Goal: Information Seeking & Learning: Obtain resource

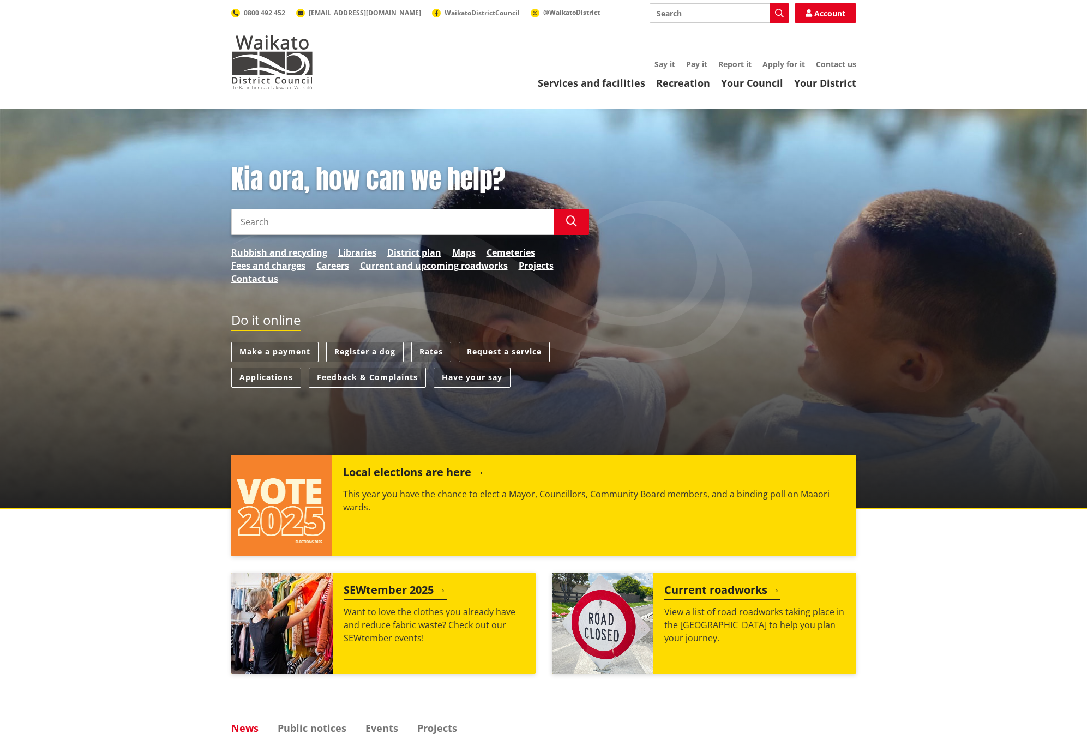
click at [311, 222] on input "Search" at bounding box center [392, 222] width 323 height 26
type input "ps3 drainage"
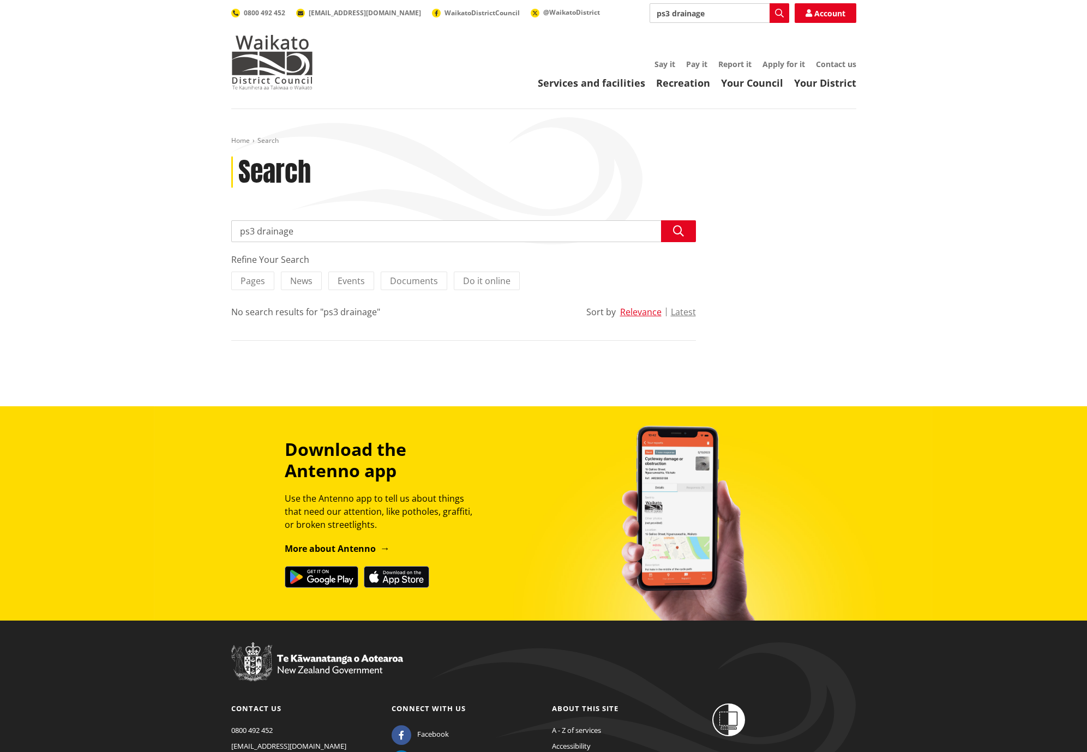
click at [251, 230] on input "ps3 drainage" at bounding box center [463, 231] width 465 height 22
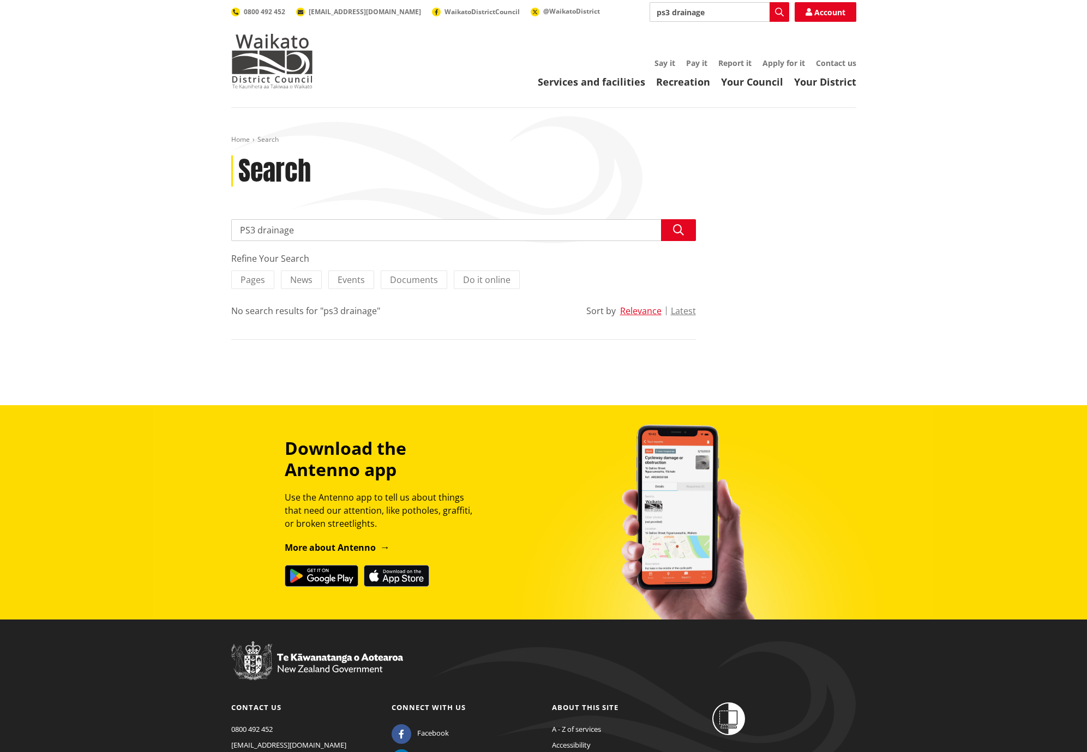
scroll to position [1, 0]
type input "PS3 drainage"
click at [678, 225] on icon "button" at bounding box center [678, 230] width 11 height 11
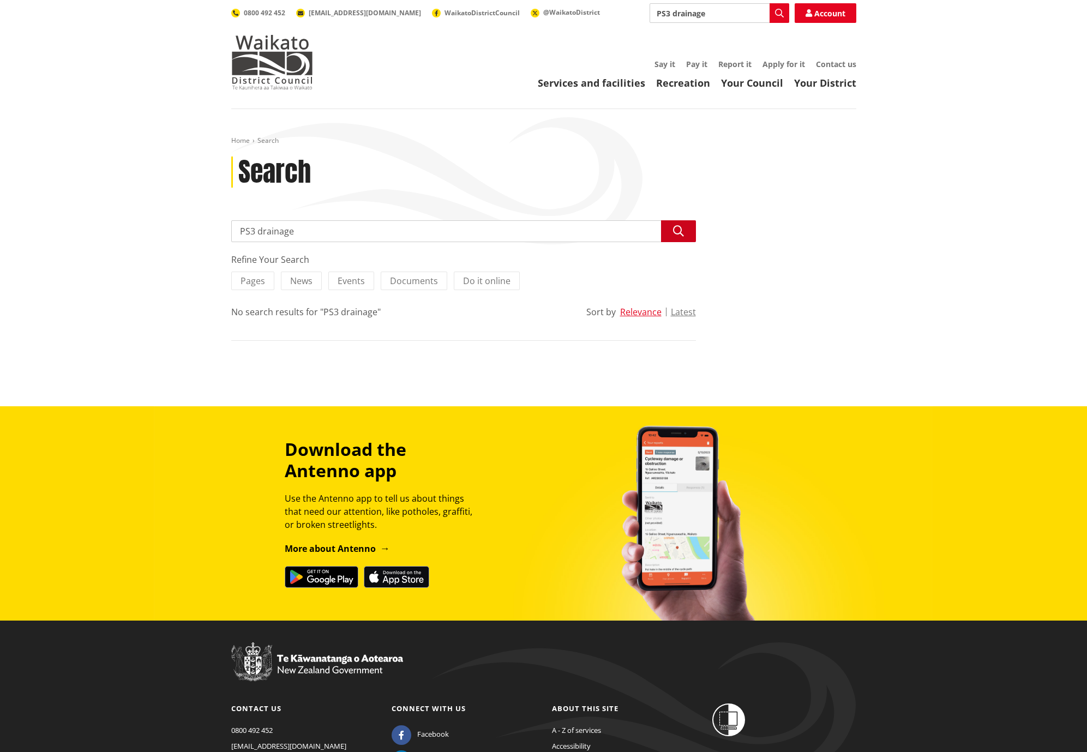
click at [674, 233] on icon "button" at bounding box center [678, 231] width 11 height 11
drag, startPoint x: 258, startPoint y: 229, endPoint x: 267, endPoint y: 231, distance: 8.9
click at [258, 229] on input "PS3 drainage" at bounding box center [463, 231] width 465 height 22
click at [282, 231] on input "drainage" at bounding box center [463, 231] width 465 height 22
type input "drainage form"
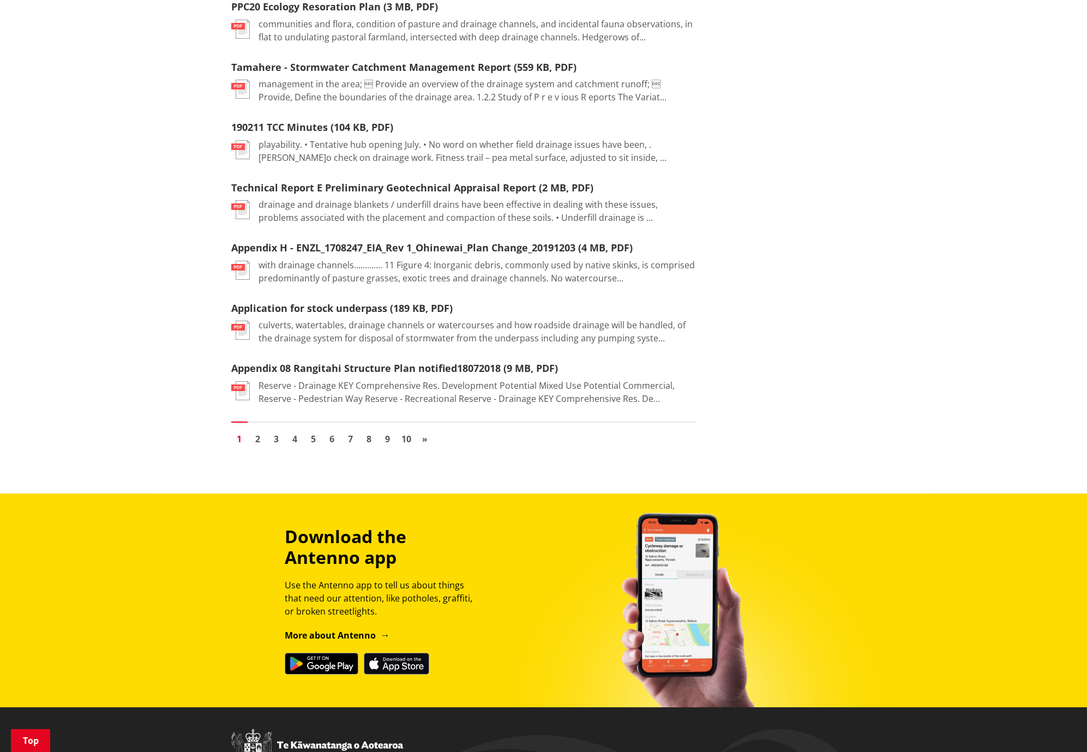
scroll to position [1388, 0]
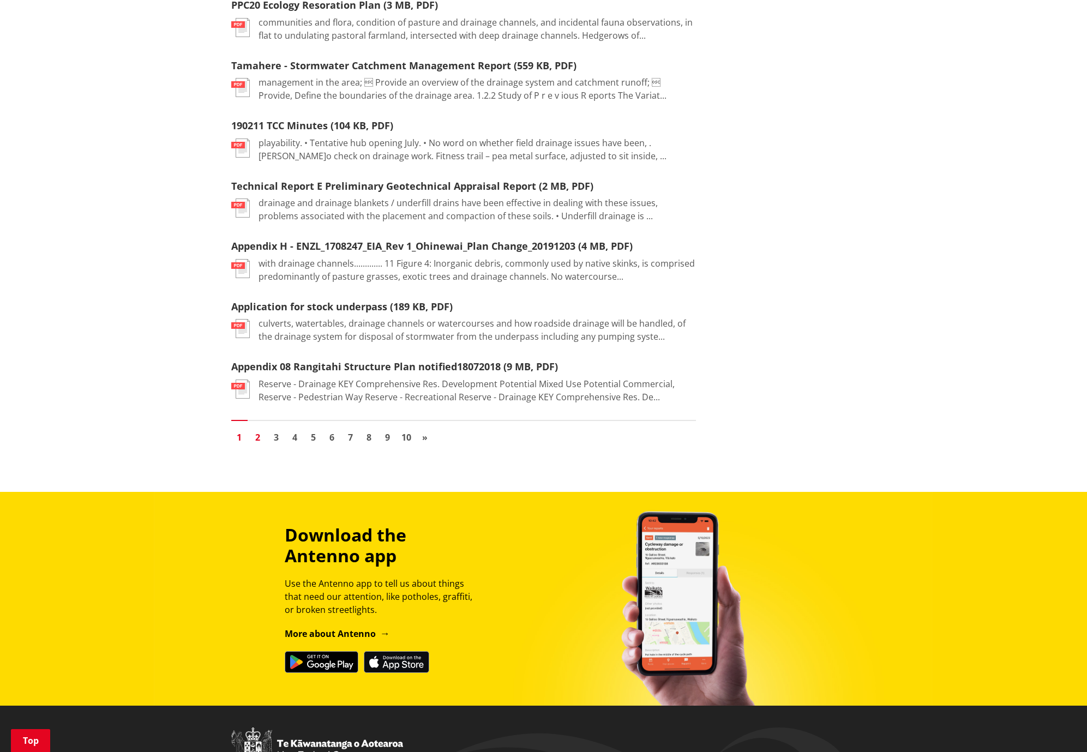
click at [258, 429] on link "2" at bounding box center [258, 437] width 16 height 16
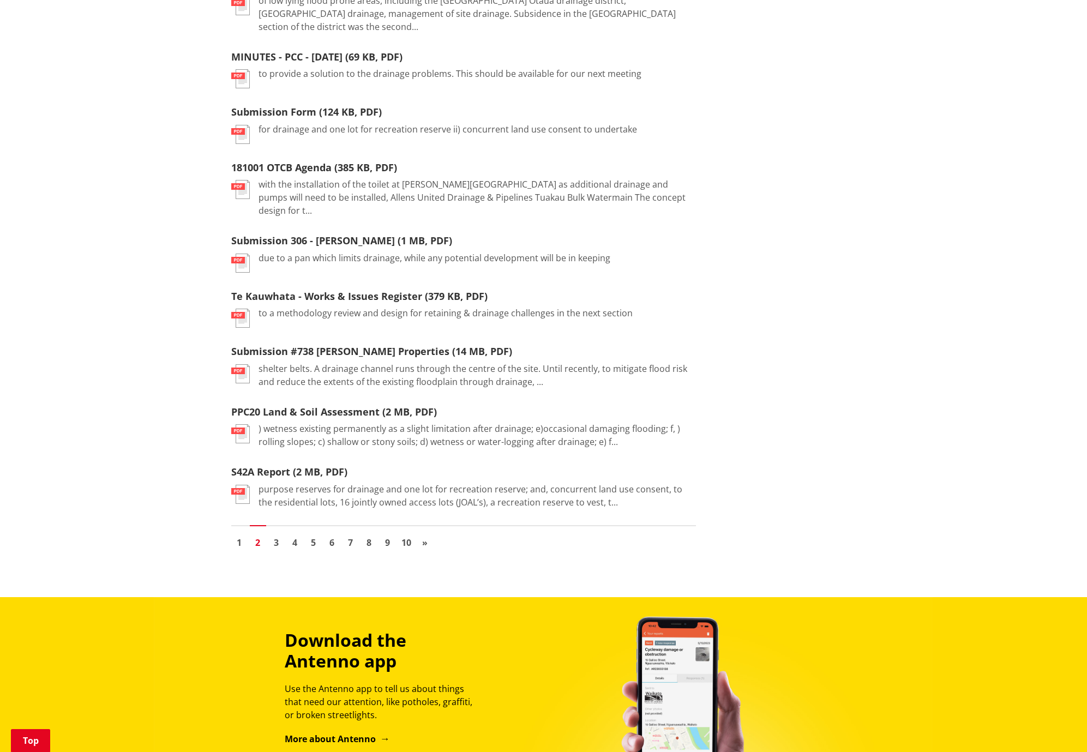
scroll to position [1064, 0]
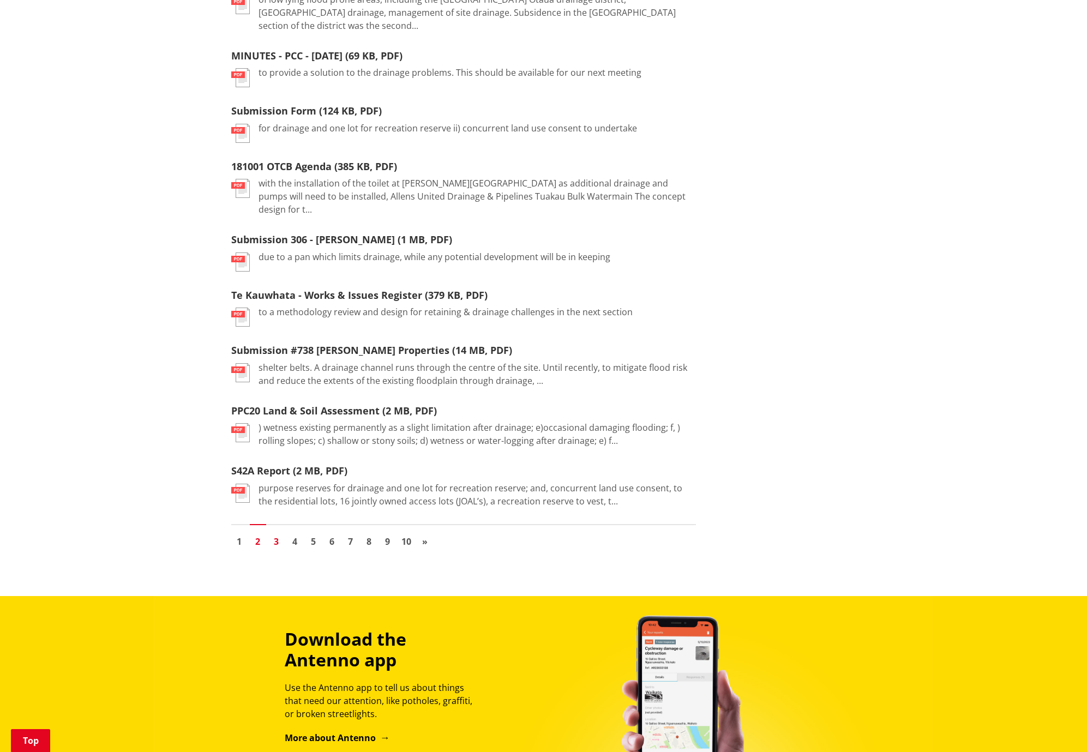
click at [275, 533] on link "3" at bounding box center [276, 541] width 16 height 16
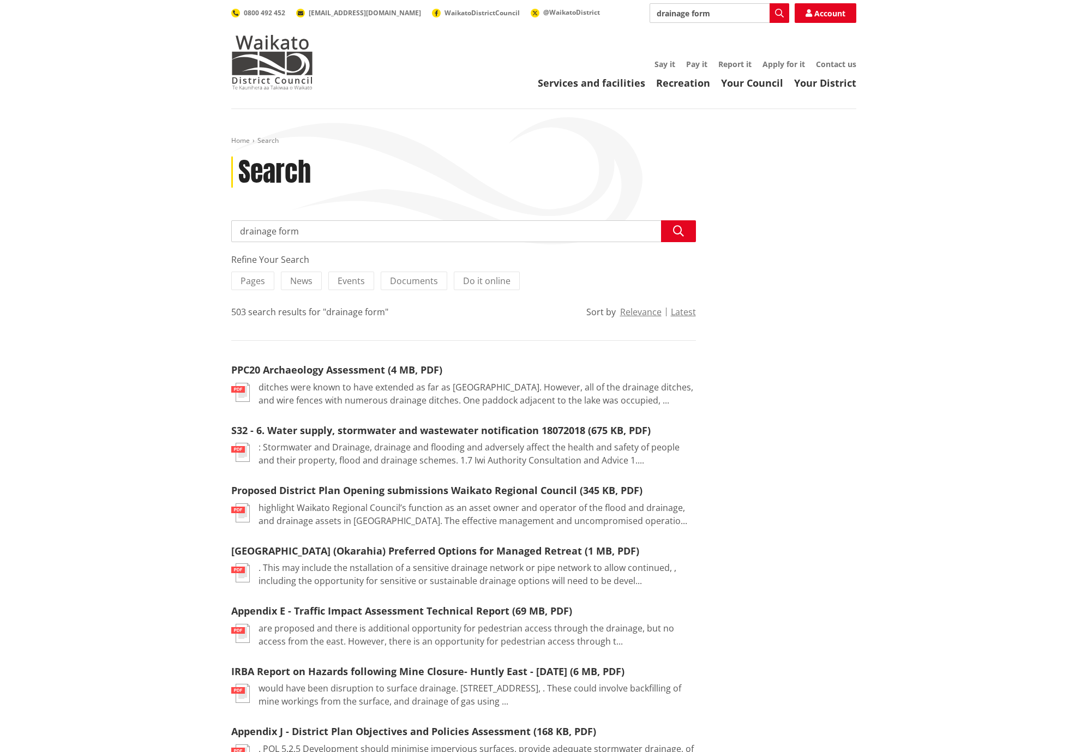
drag, startPoint x: 276, startPoint y: 230, endPoint x: 284, endPoint y: 231, distance: 8.3
click at [276, 230] on input "drainage form" at bounding box center [463, 231] width 465 height 22
type input "producer statement form"
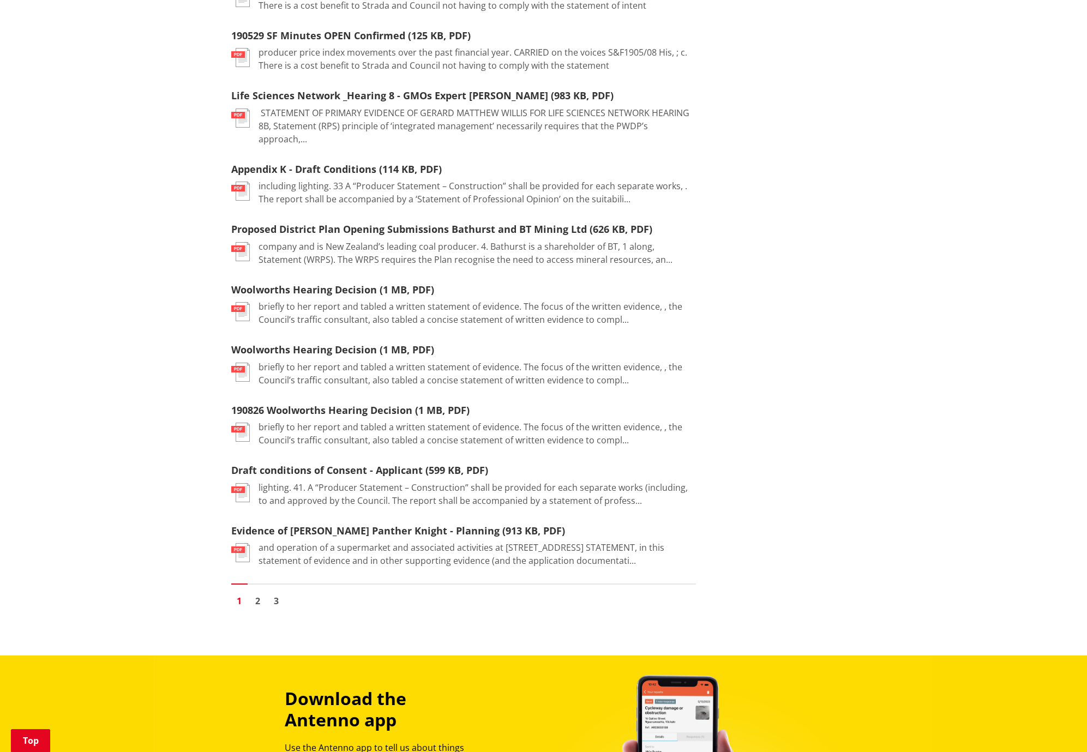
scroll to position [1067, 0]
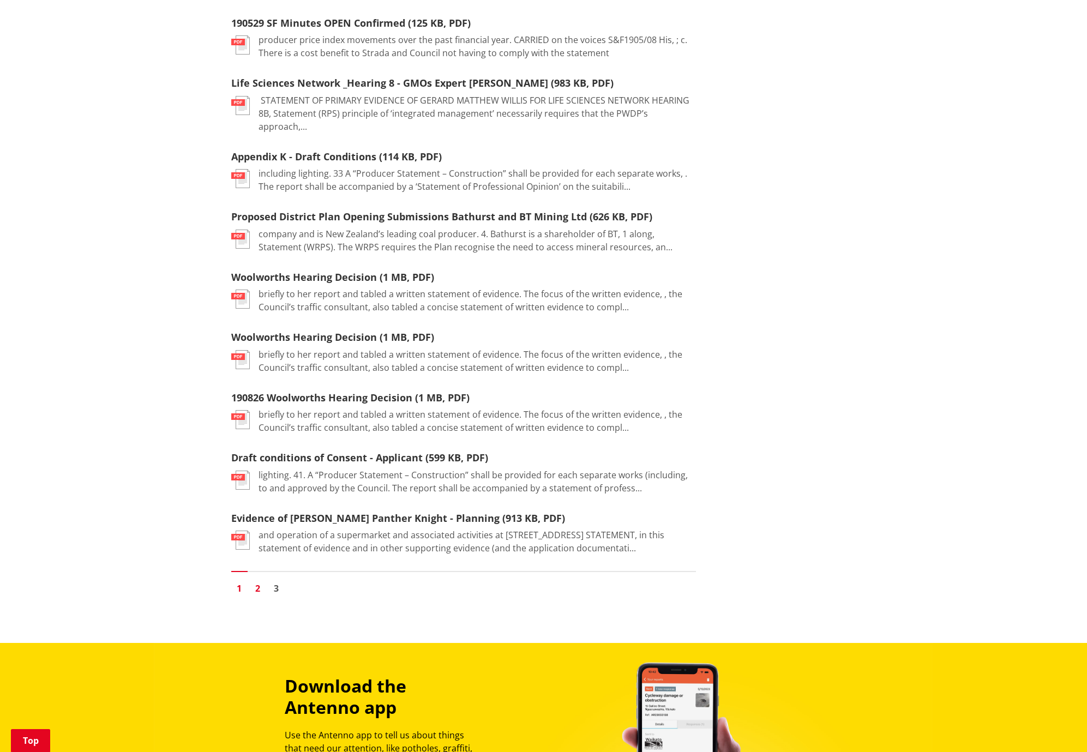
click at [257, 580] on link "2" at bounding box center [258, 588] width 16 height 16
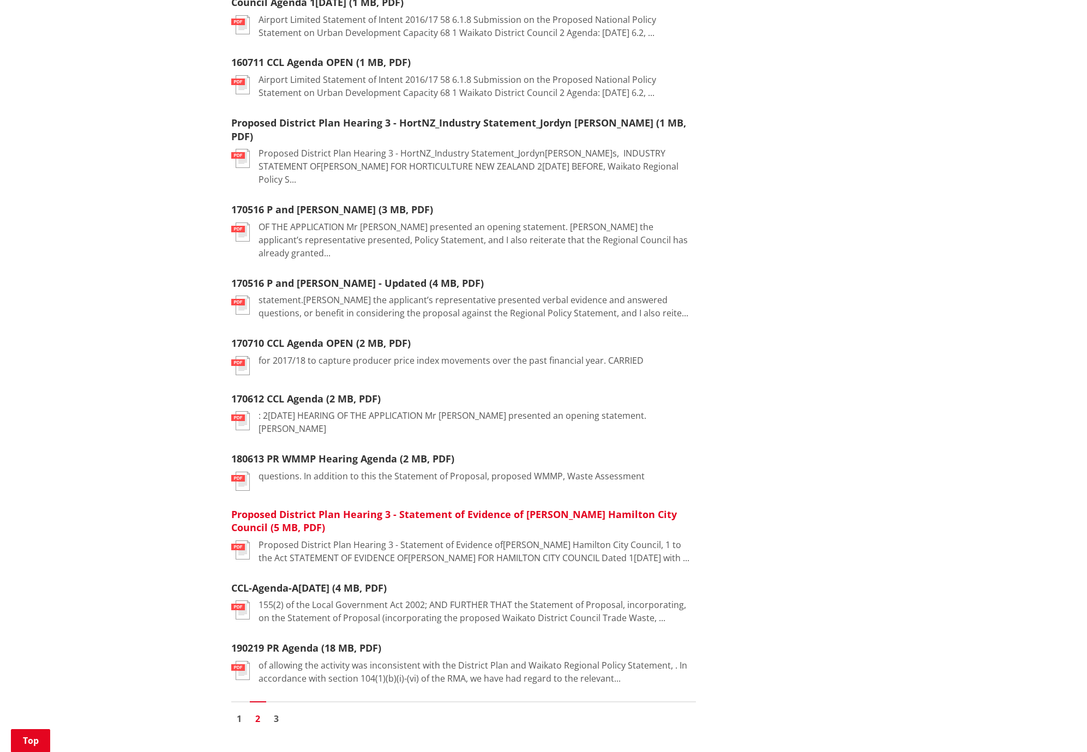
scroll to position [901, 0]
click at [276, 709] on link "3" at bounding box center [276, 717] width 16 height 16
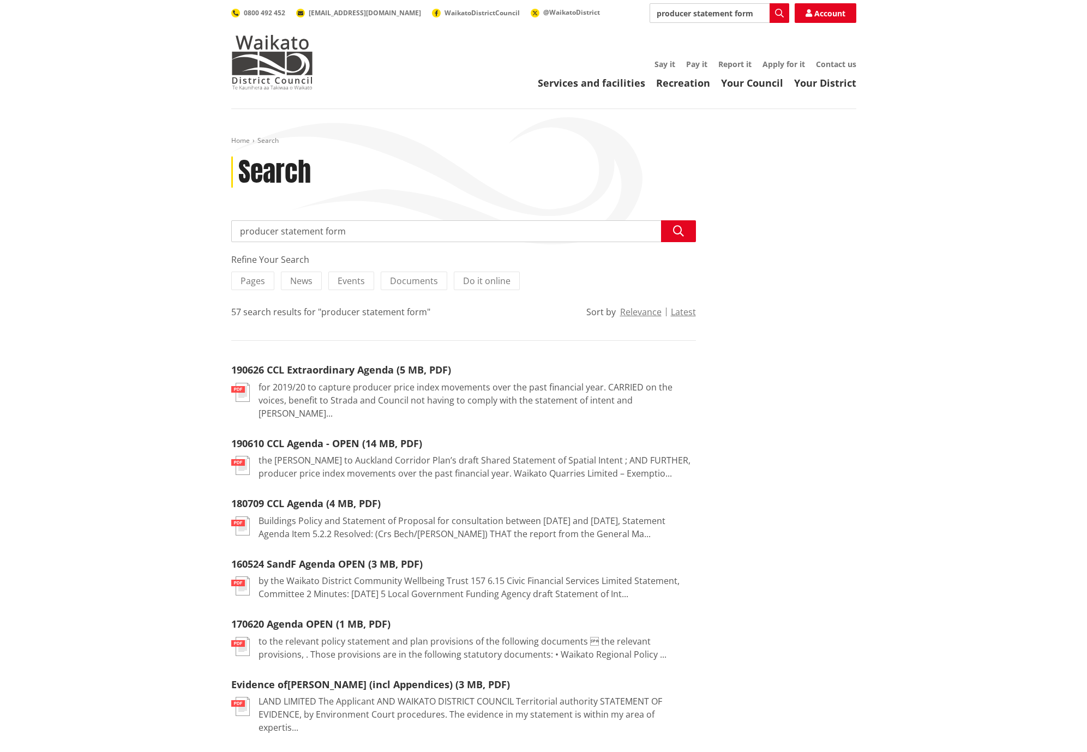
click at [276, 230] on input "producer statement form" at bounding box center [463, 231] width 465 height 22
type input "construction statement form"
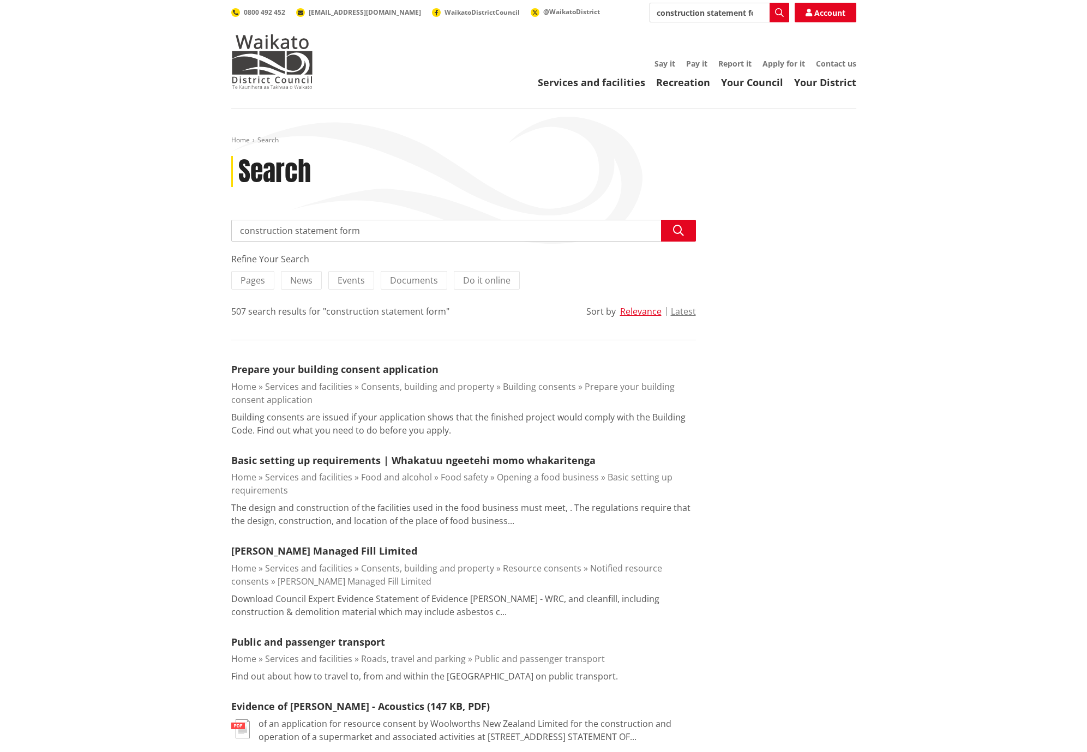
scroll to position [1, 1]
click at [334, 231] on input "construction statement form" at bounding box center [463, 230] width 465 height 22
type input "construction form"
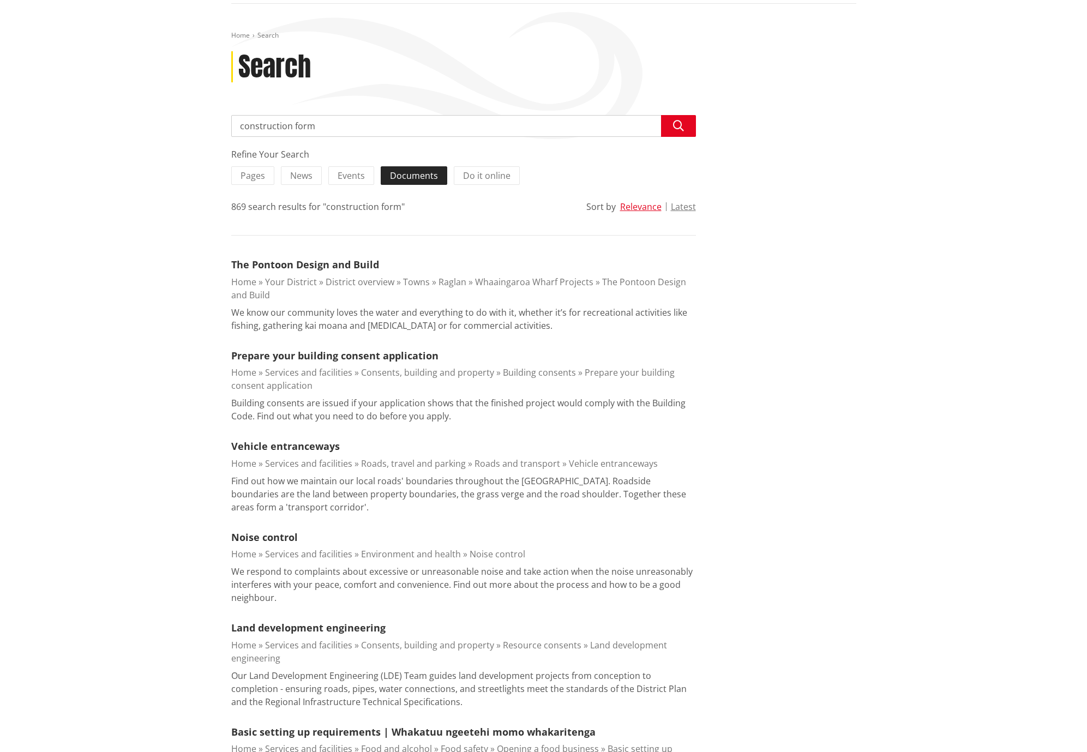
scroll to position [104, 0]
click at [416, 179] on span "Documents" at bounding box center [414, 177] width 48 height 12
click at [0, 0] on input "Documents" at bounding box center [0, 0] width 0 height 0
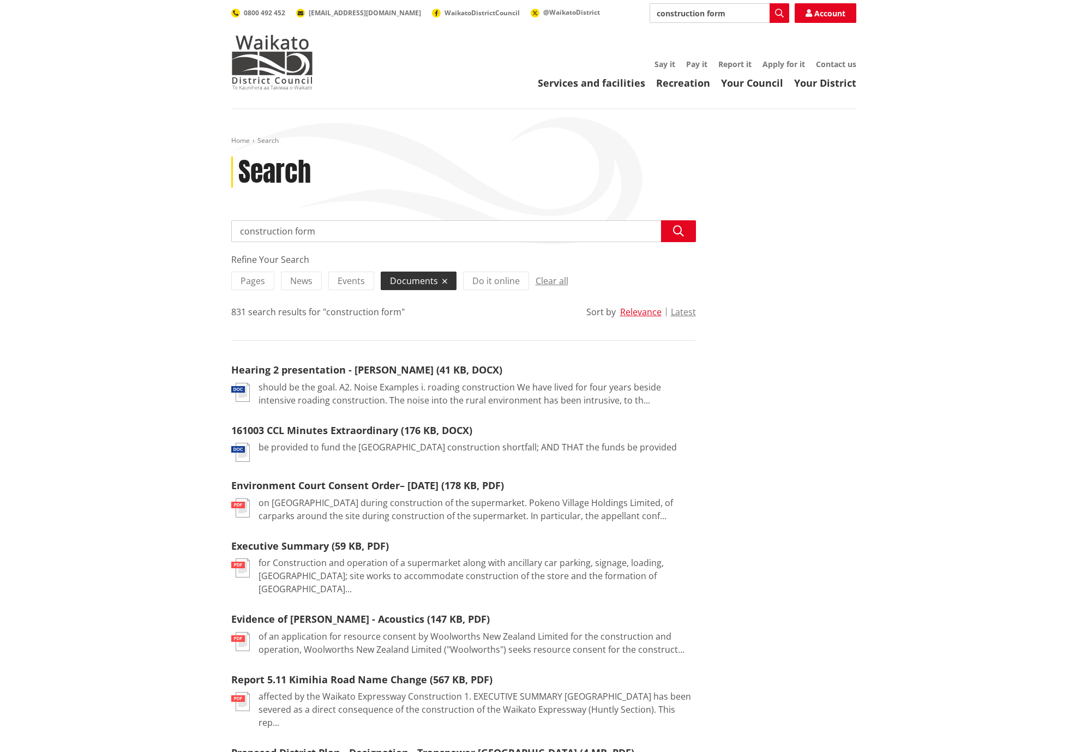
click at [326, 231] on input "construction form" at bounding box center [463, 231] width 465 height 22
type input "construction form sign off"
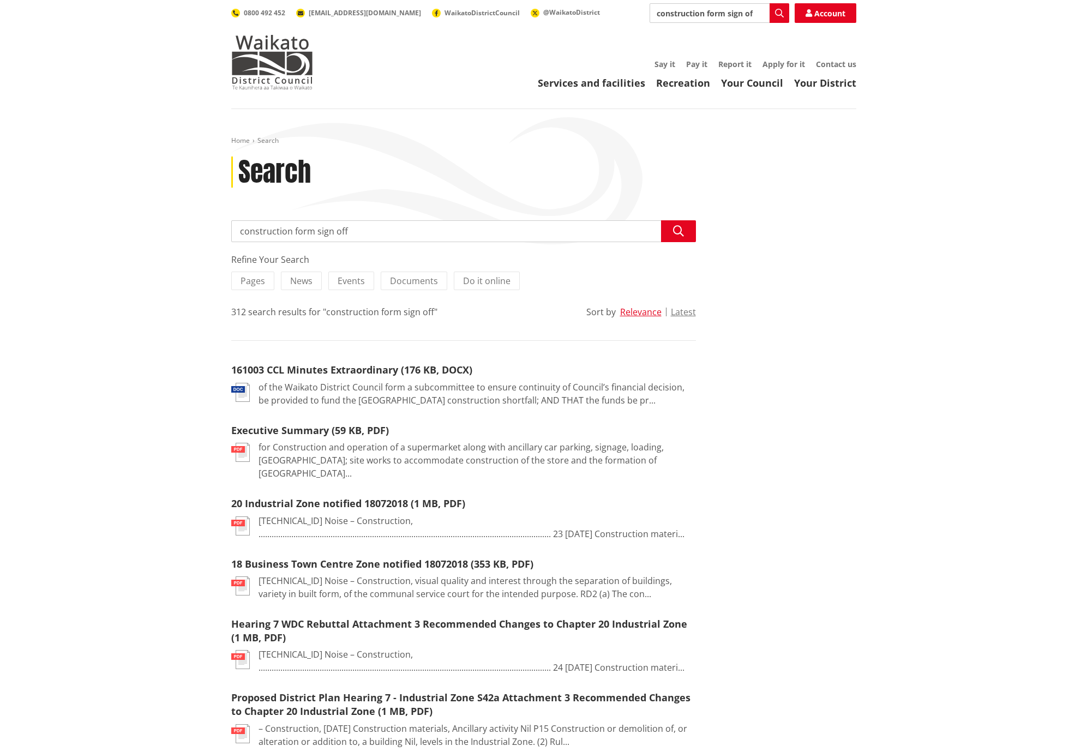
click at [291, 228] on input "construction form sign off" at bounding box center [463, 231] width 465 height 22
type input "building form sign off"
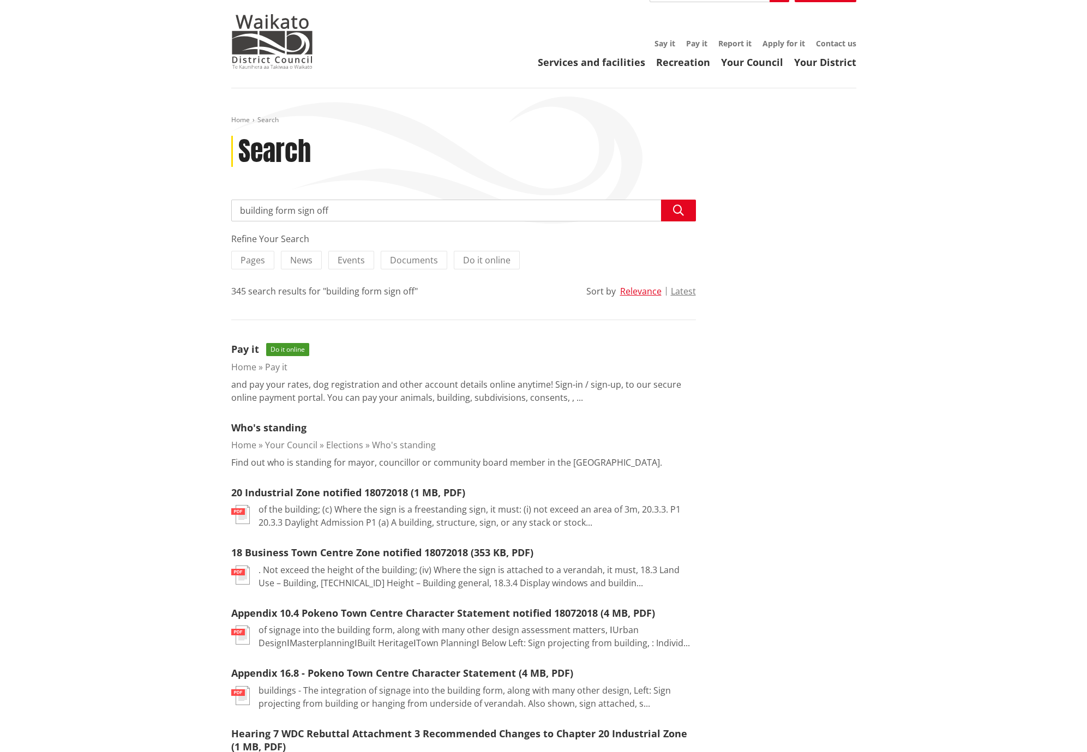
scroll to position [8, 0]
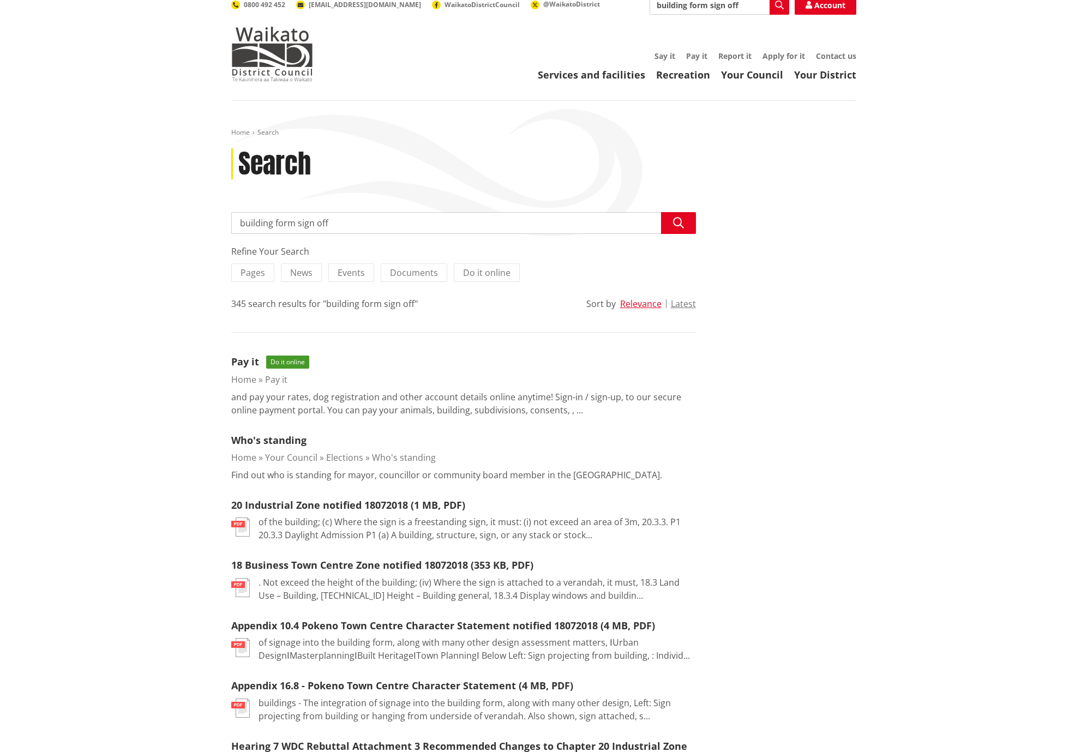
click at [293, 221] on input "building form sign off" at bounding box center [463, 223] width 465 height 22
type input "building sign off"
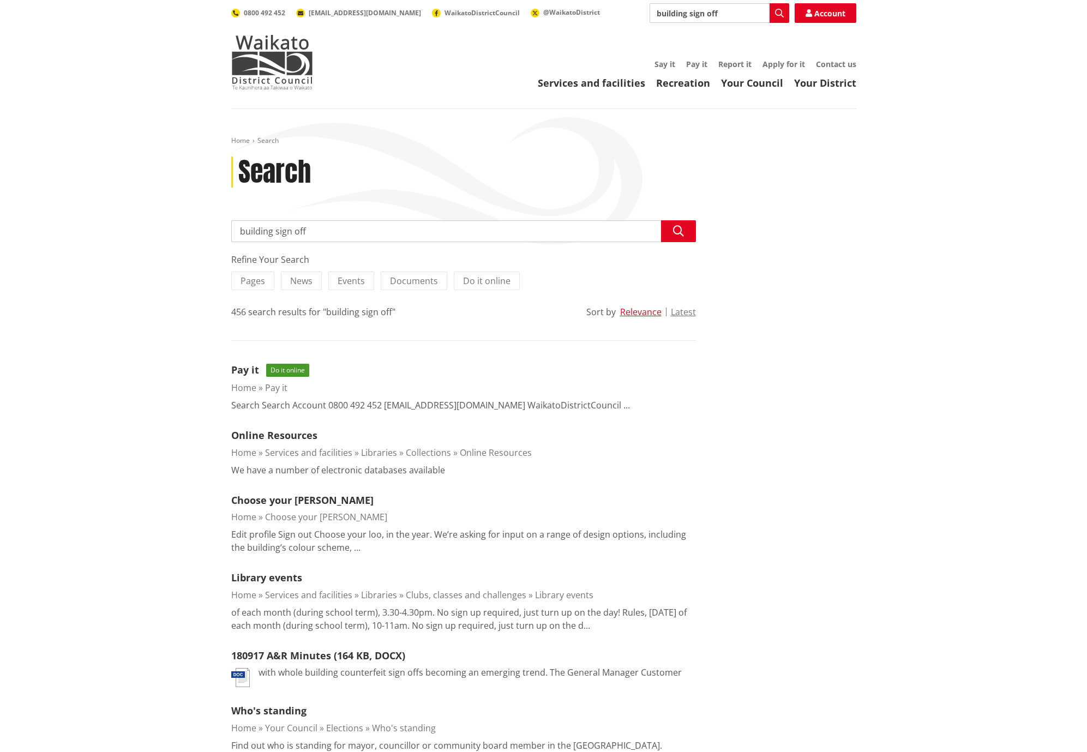
drag, startPoint x: 314, startPoint y: 227, endPoint x: 320, endPoint y: 230, distance: 6.1
click at [315, 228] on input "building sign off" at bounding box center [463, 231] width 465 height 22
type input "building form"
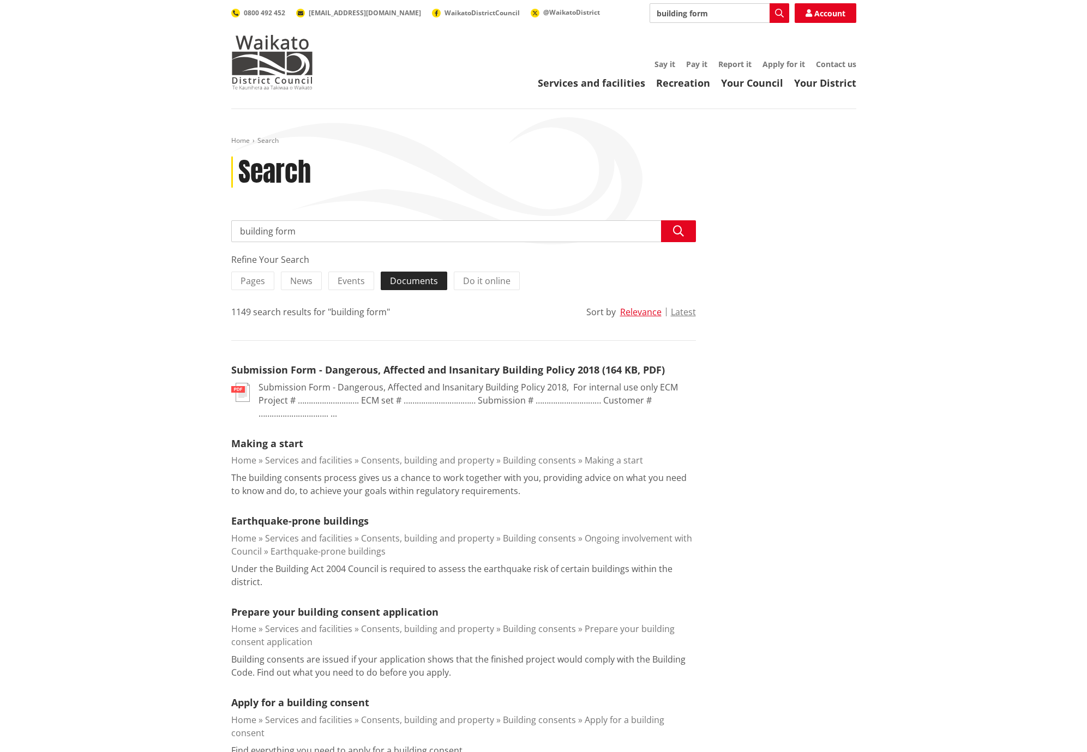
click at [421, 288] on label "Documents" at bounding box center [414, 281] width 67 height 19
click at [0, 0] on input "Documents" at bounding box center [0, 0] width 0 height 0
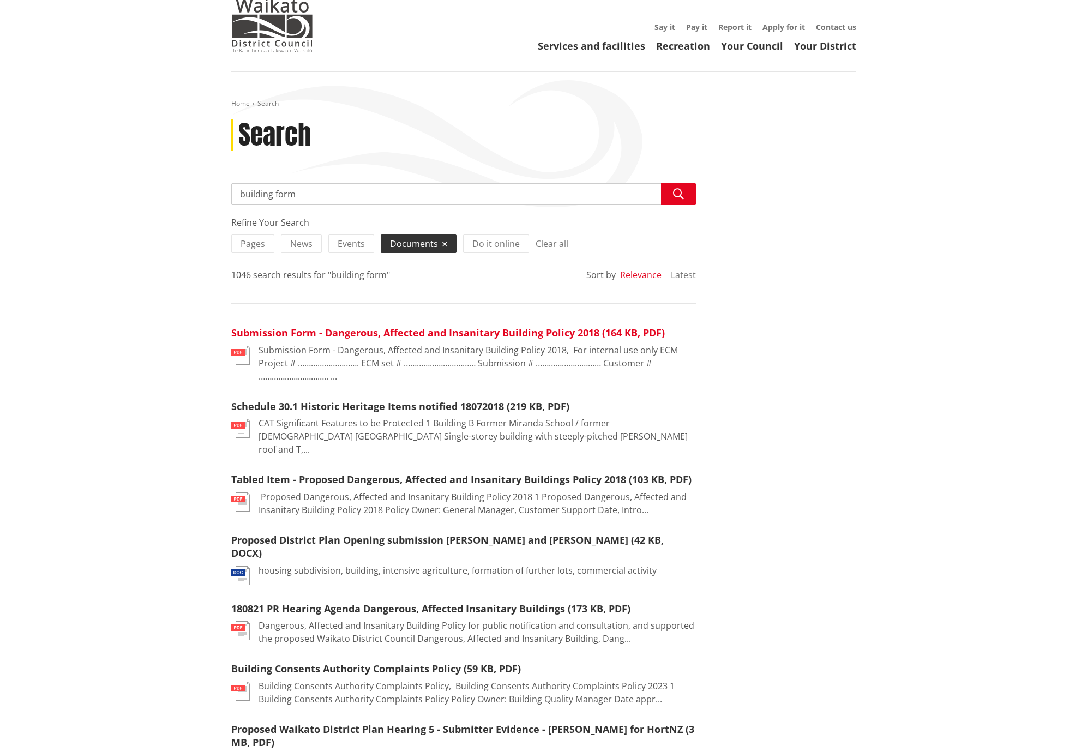
scroll to position [39, 0]
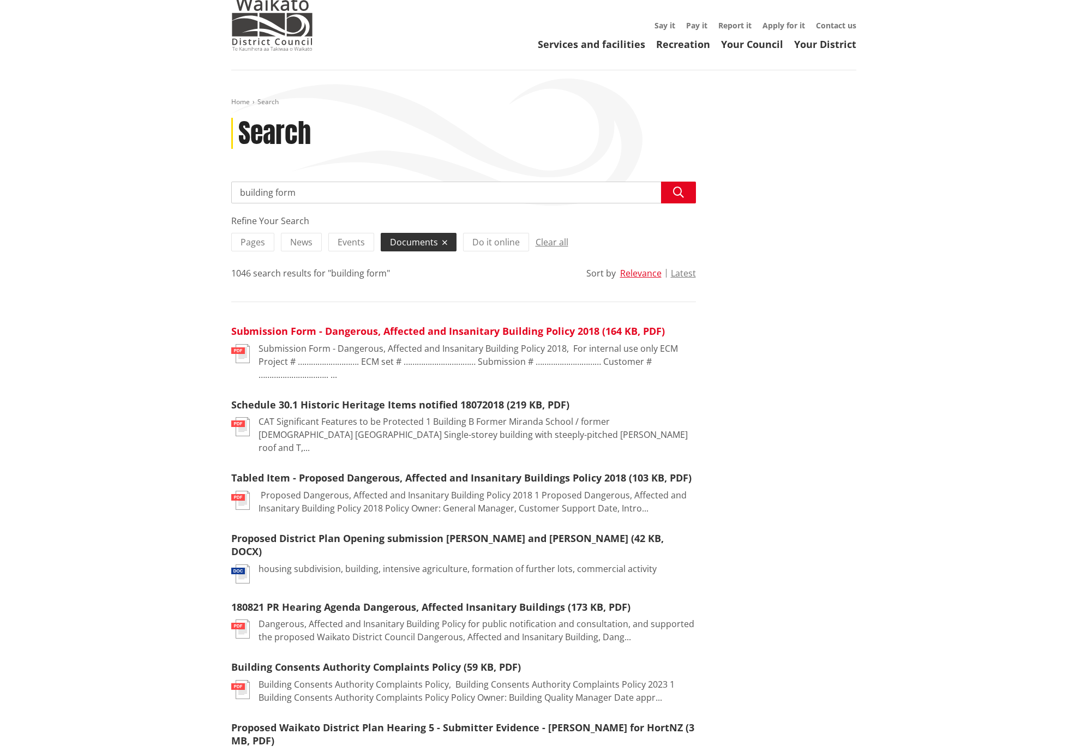
click at [426, 333] on link "Submission Form - Dangerous, Affected and Insanitary Building Policy 2018 (164 …" at bounding box center [447, 330] width 433 height 13
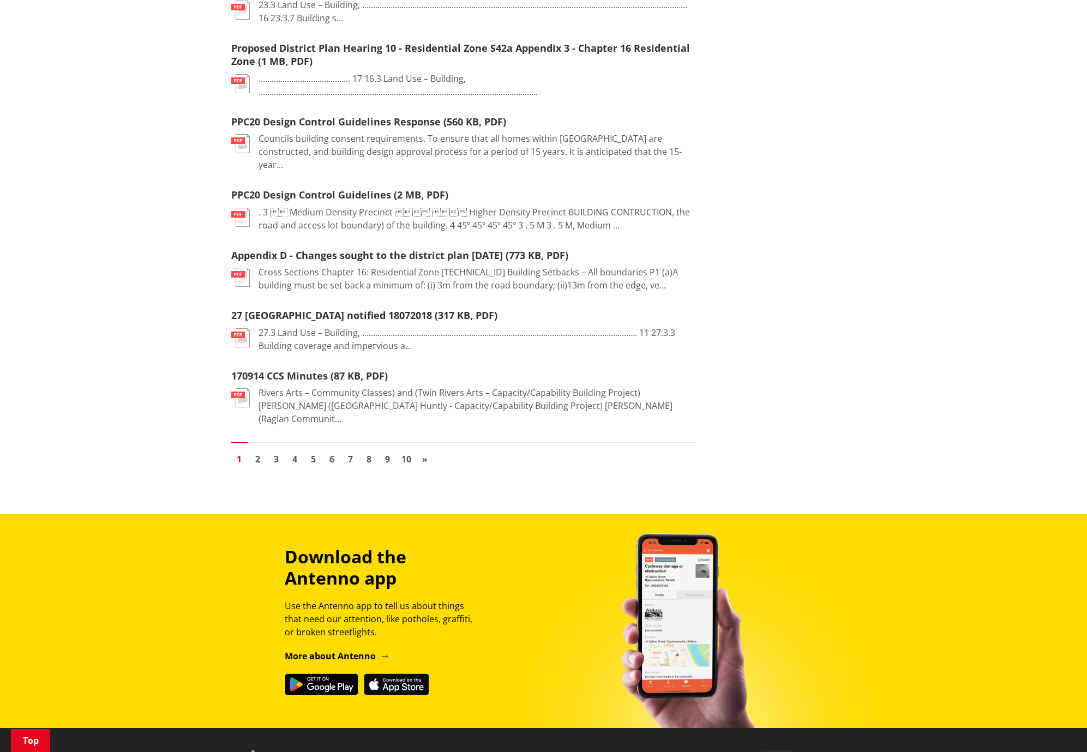
scroll to position [1232, 0]
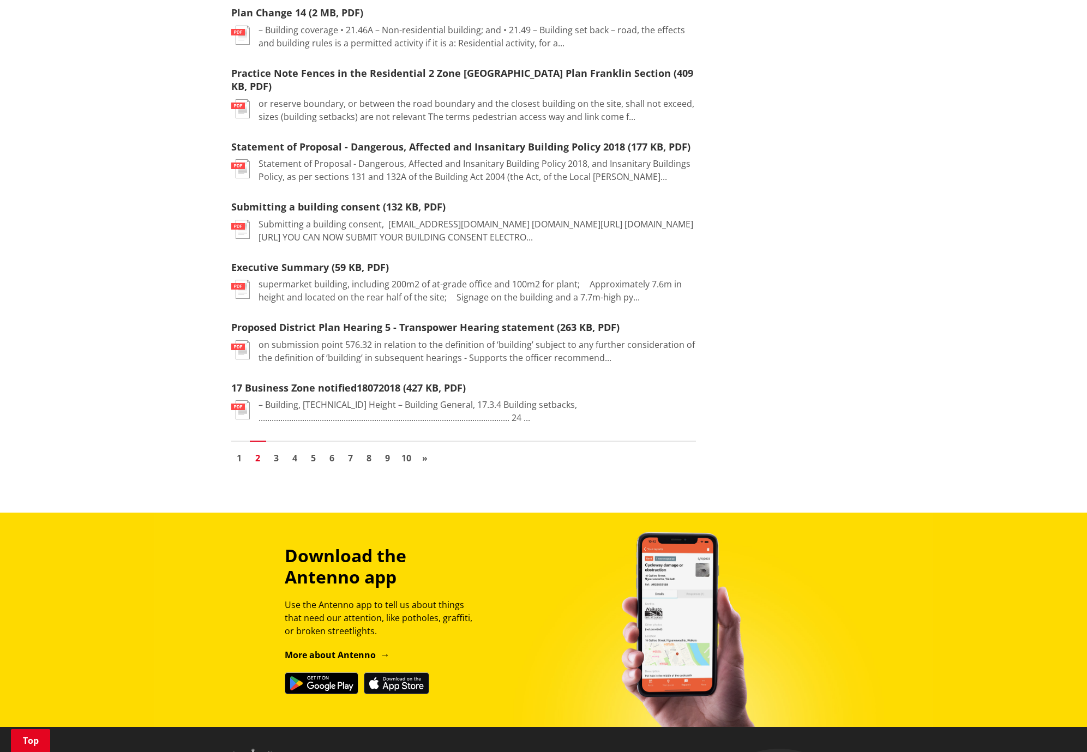
scroll to position [1224, 0]
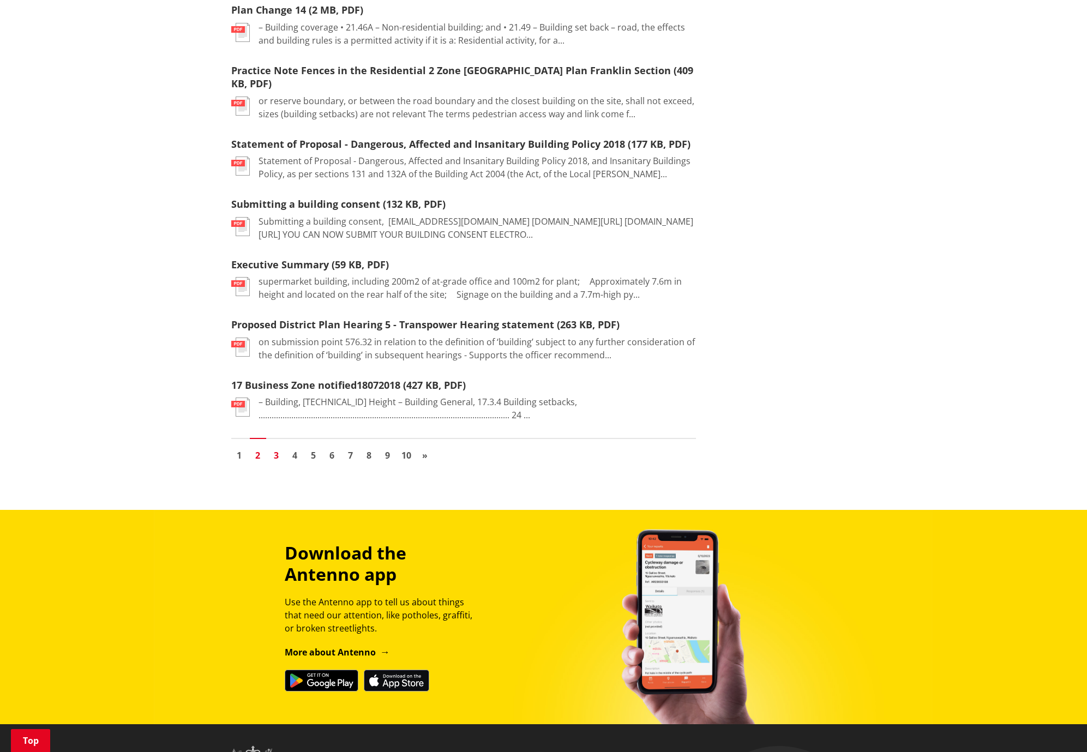
click at [274, 447] on link "3" at bounding box center [276, 455] width 16 height 16
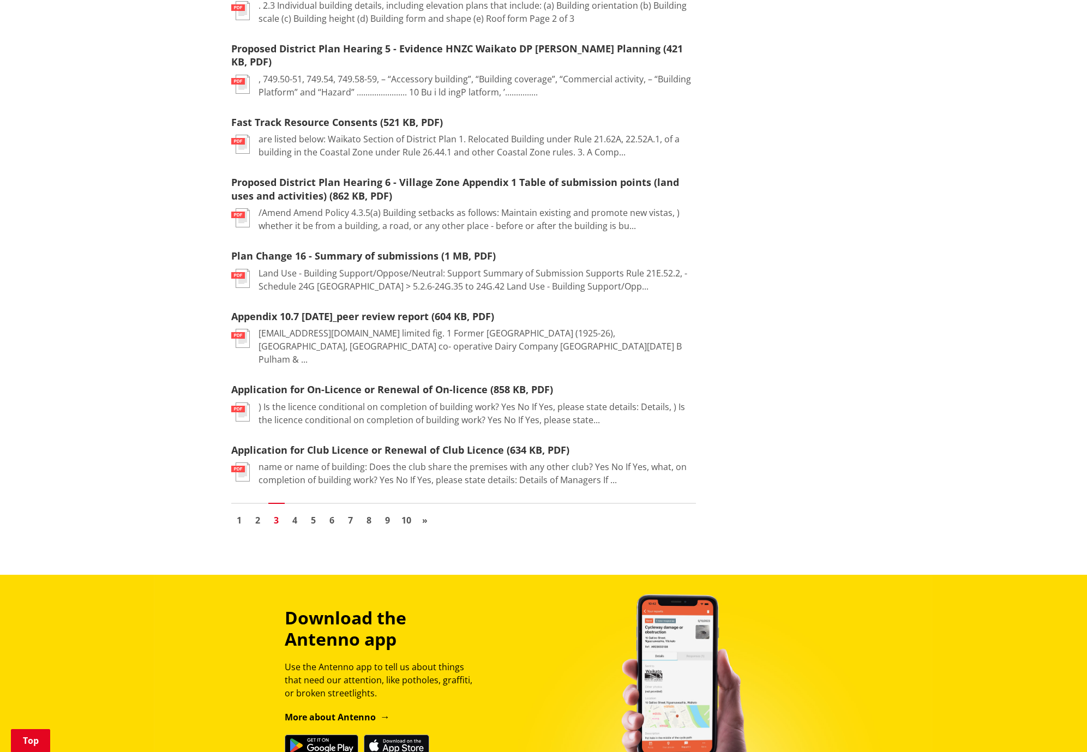
scroll to position [1128, 0]
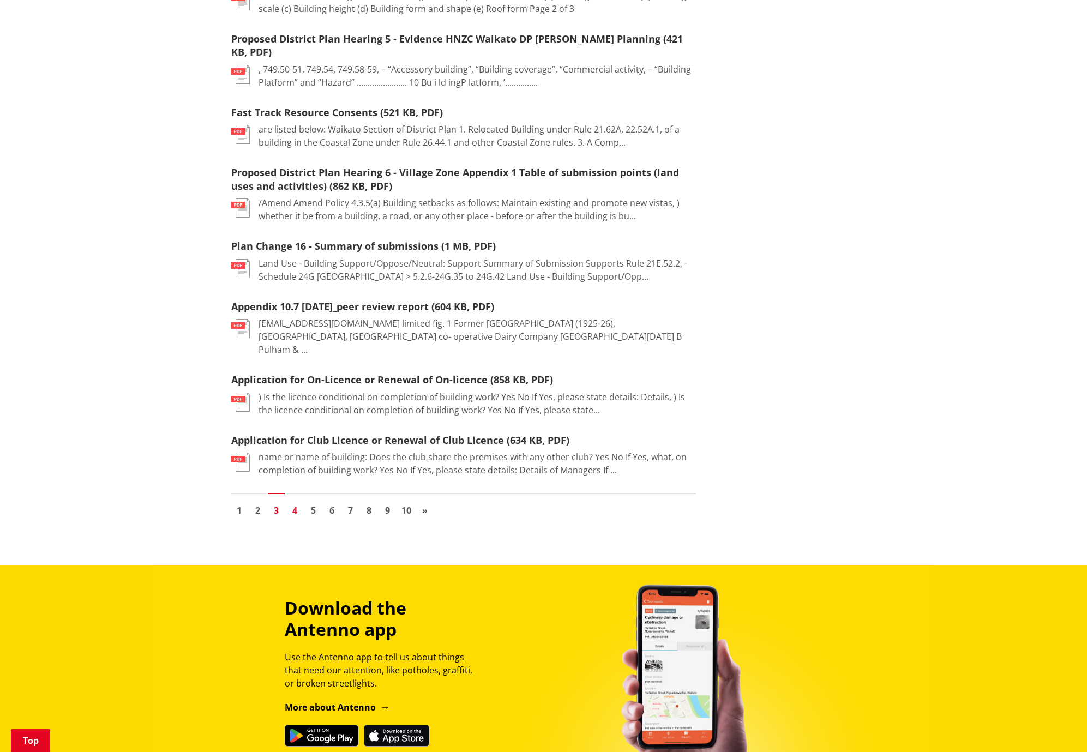
click at [294, 502] on link "4" at bounding box center [295, 510] width 16 height 16
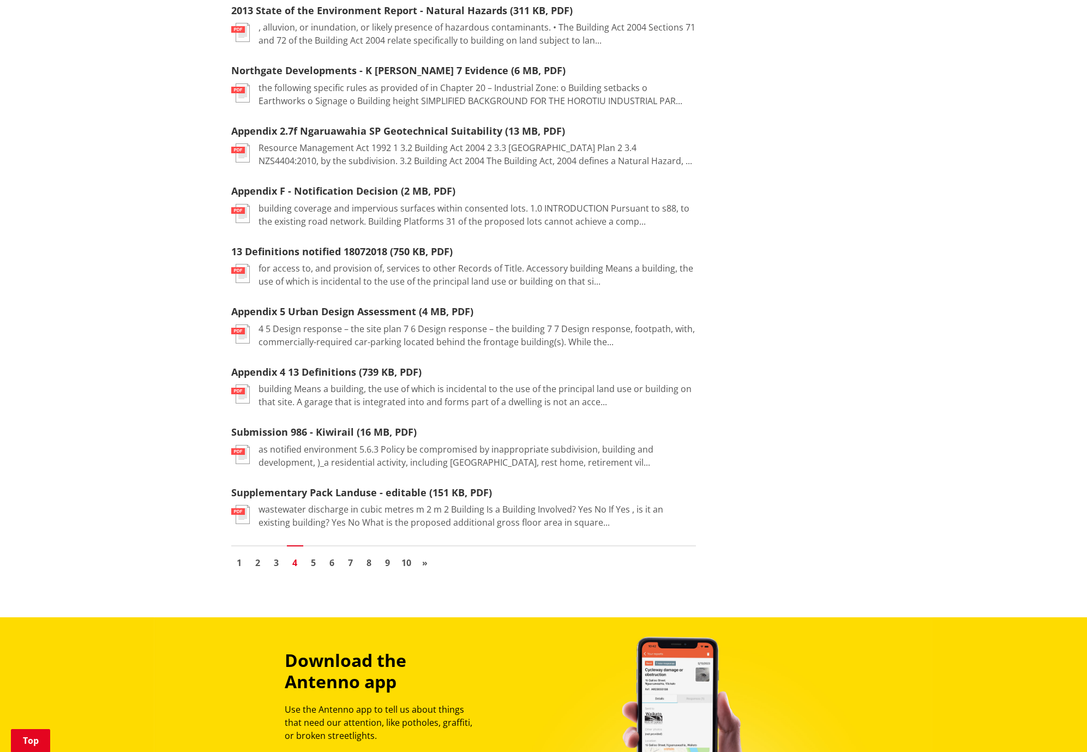
scroll to position [1117, 0]
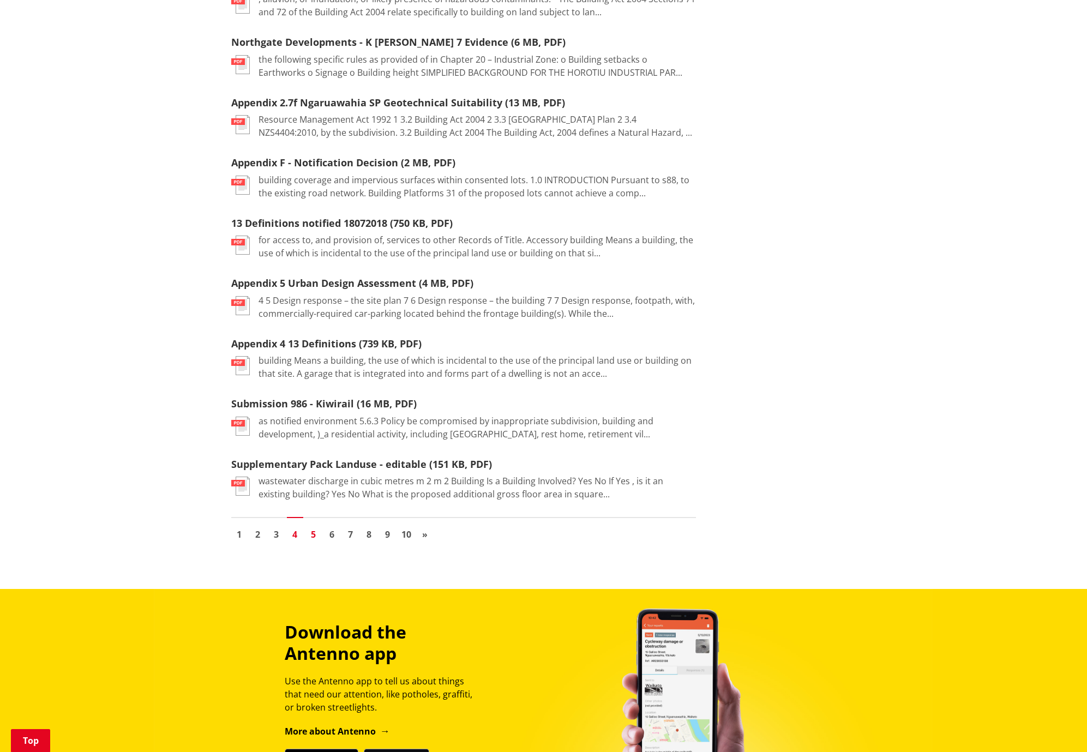
click at [315, 526] on link "5" at bounding box center [313, 534] width 16 height 16
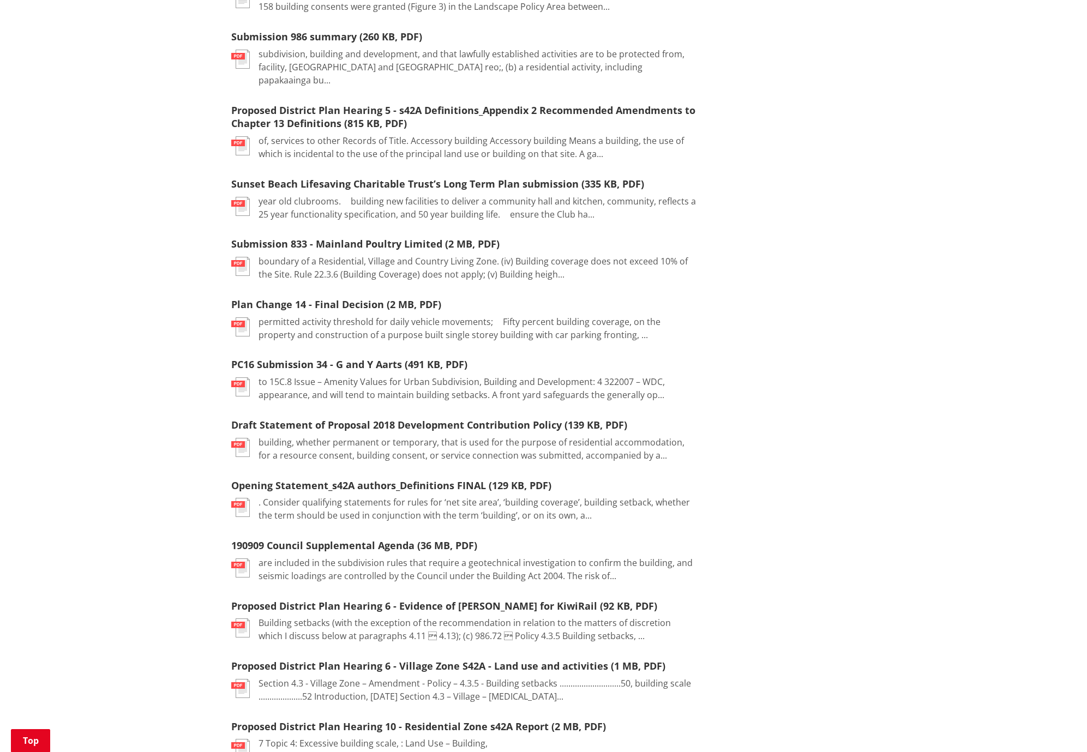
scroll to position [528, 0]
click at [278, 478] on link "Opening Statement_s42A authors_Definitions FINAL (129 KB, PDF)" at bounding box center [391, 484] width 320 height 13
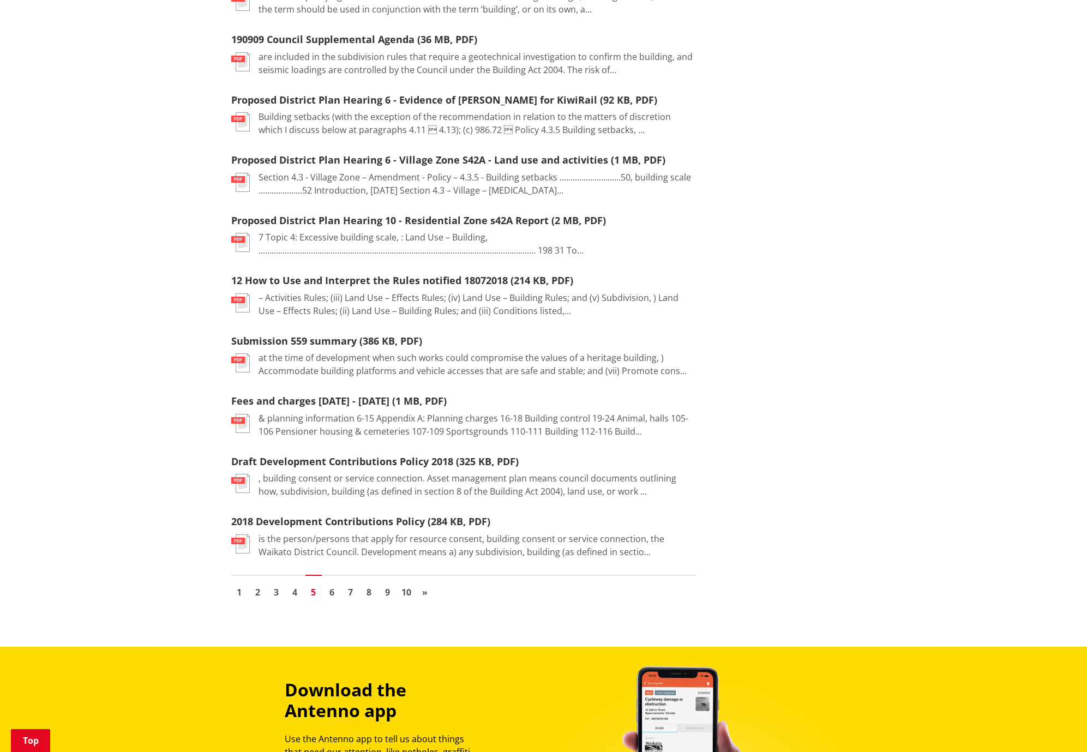
scroll to position [1035, 0]
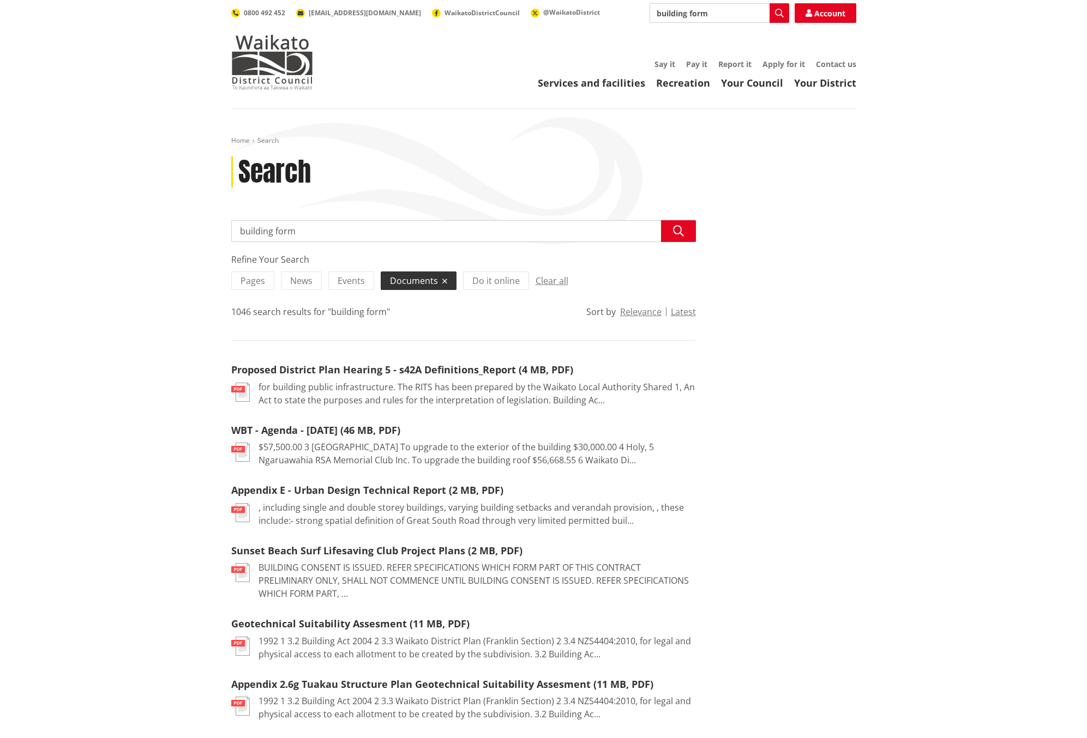
drag, startPoint x: 279, startPoint y: 231, endPoint x: 239, endPoint y: 232, distance: 39.8
click at [240, 232] on input "building form" at bounding box center [463, 231] width 465 height 22
type input "waikato building consent"
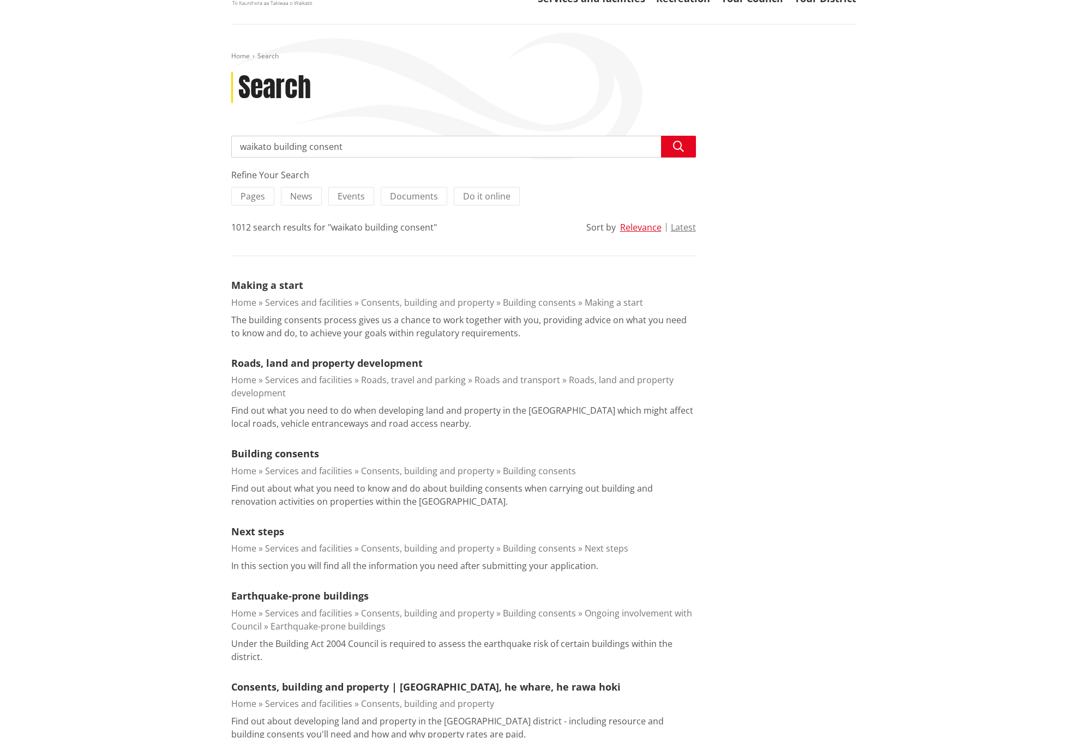
scroll to position [82, 0]
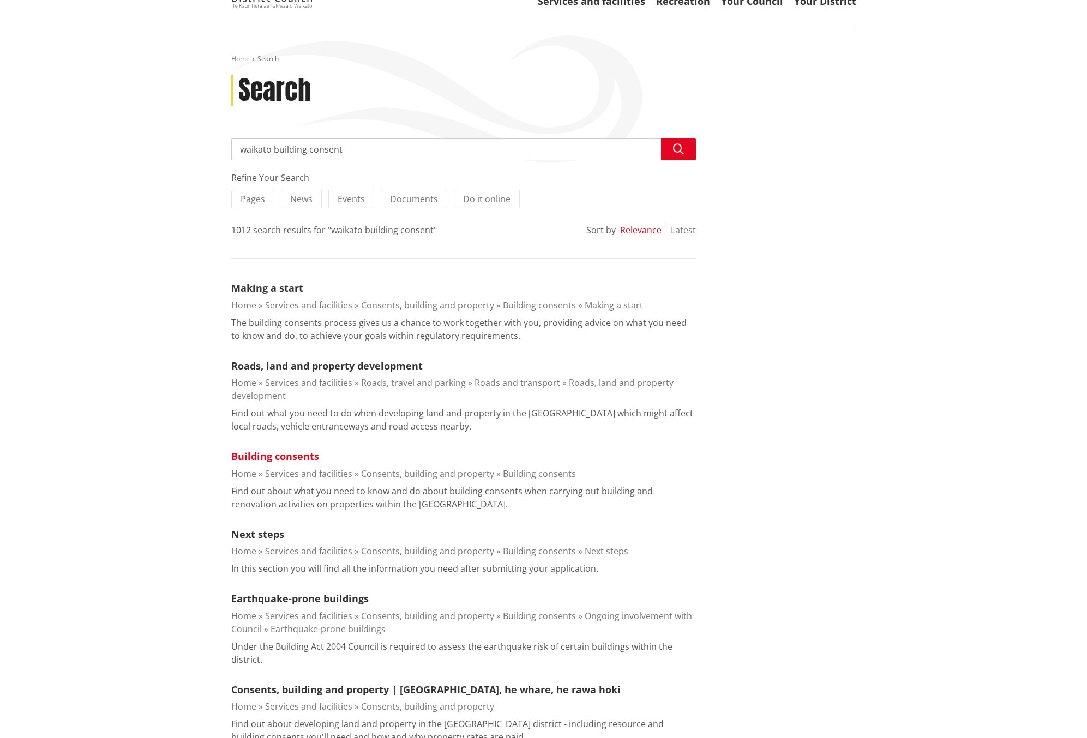
click at [280, 457] on link "Building consents" at bounding box center [275, 456] width 88 height 13
